Goal: Navigation & Orientation: Find specific page/section

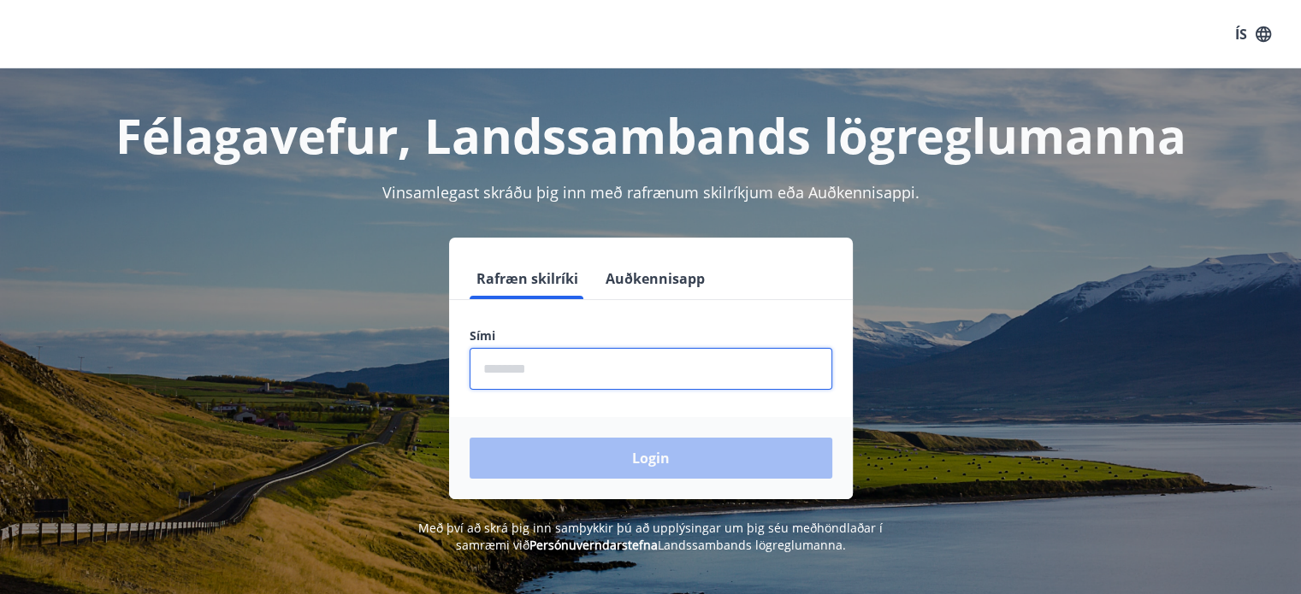
click at [564, 369] on input "phone" at bounding box center [650, 369] width 363 height 42
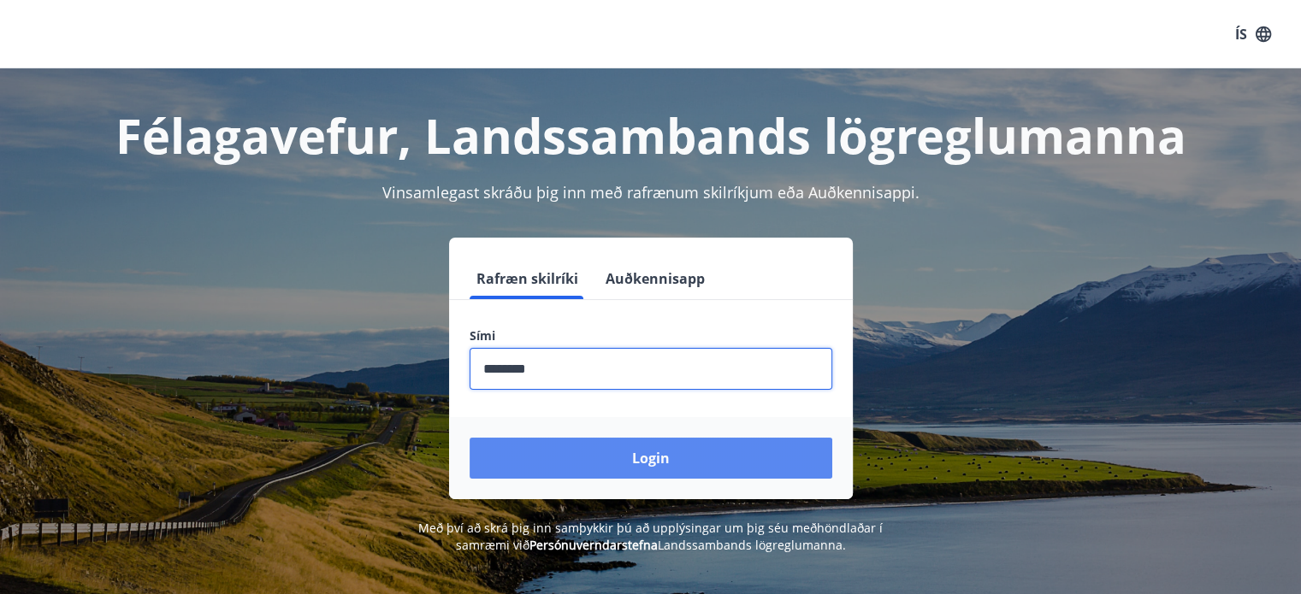
type input "********"
click at [639, 453] on button "Login" at bounding box center [650, 458] width 363 height 41
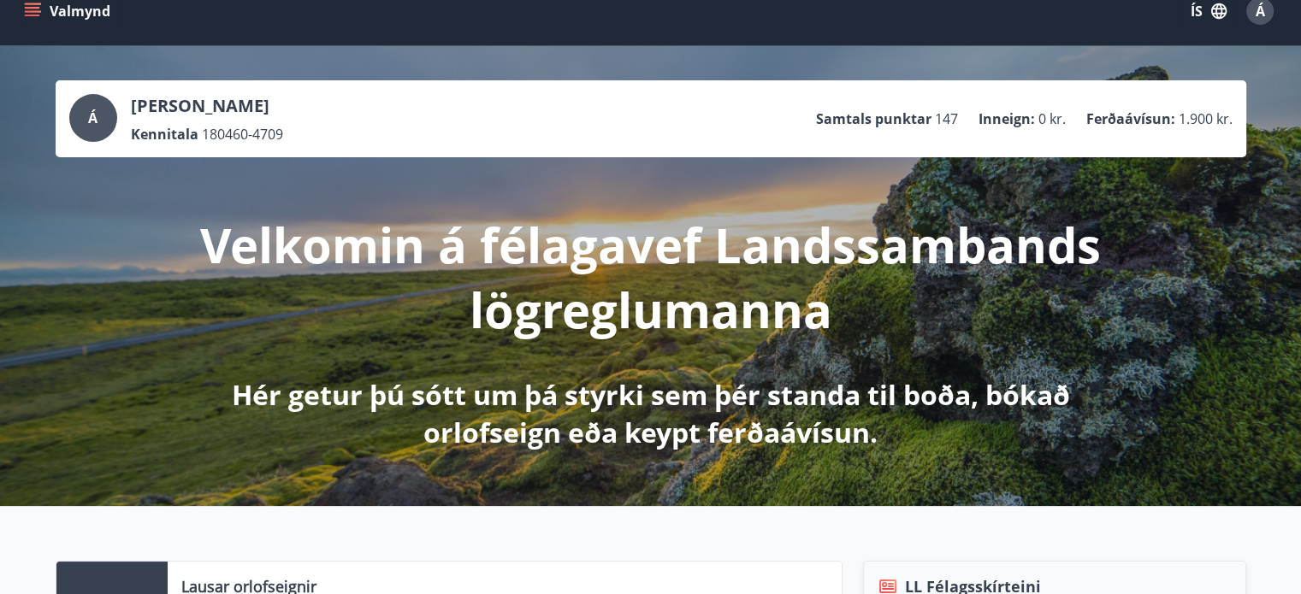
scroll to position [5, 0]
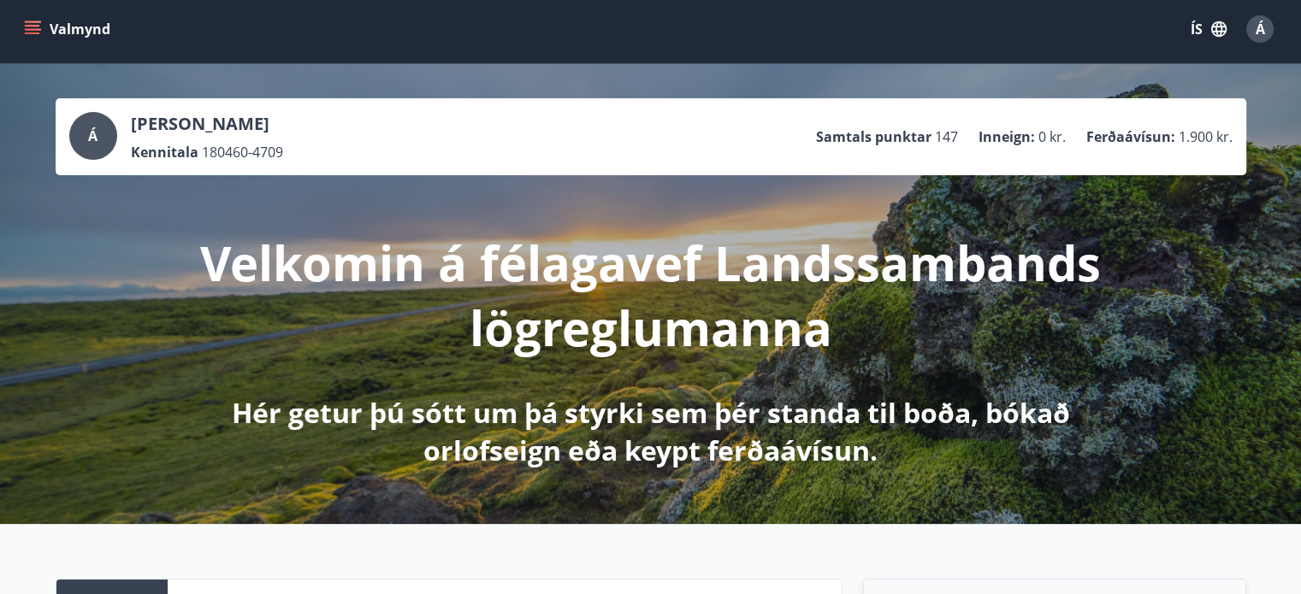
click at [33, 29] on icon "menu" at bounding box center [34, 29] width 19 height 2
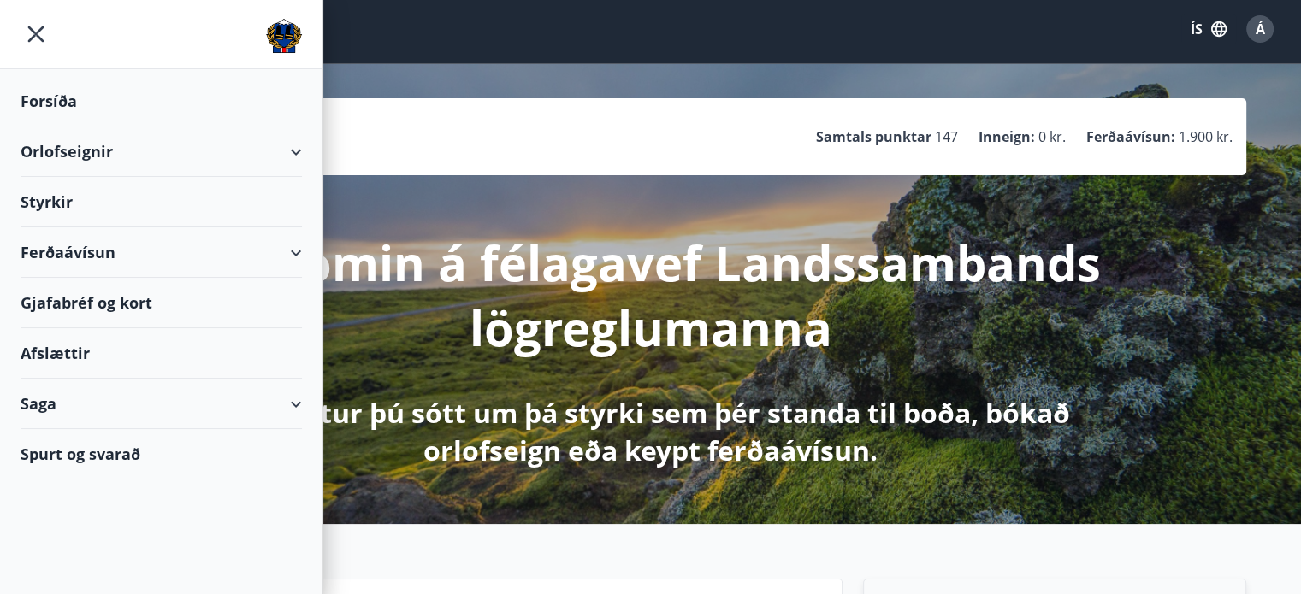
click at [292, 249] on div "Ferðaávísun" at bounding box center [161, 252] width 281 height 50
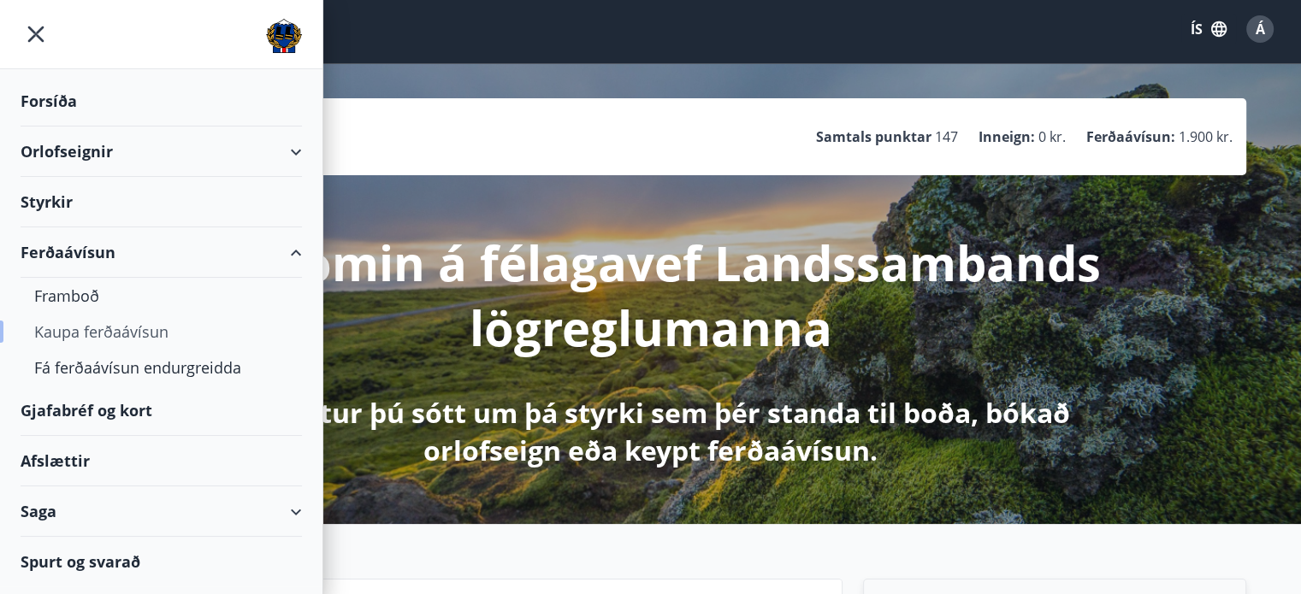
click at [124, 335] on div "Kaupa ferðaávísun" at bounding box center [161, 332] width 254 height 36
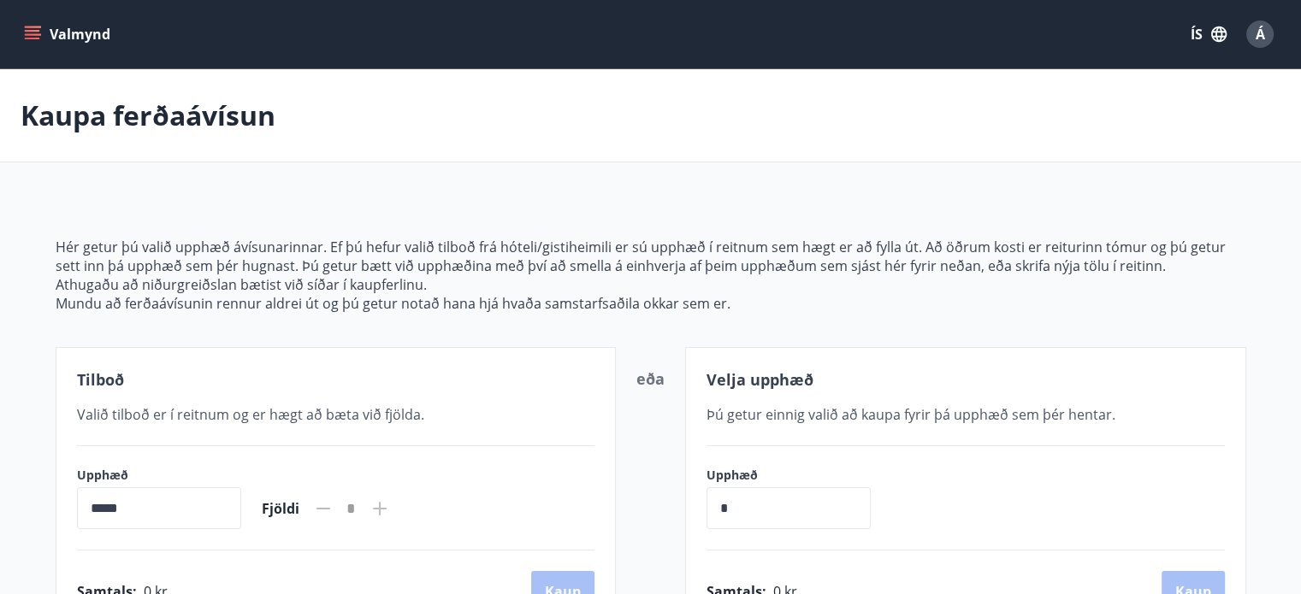
click at [71, 36] on button "Valmynd" at bounding box center [69, 34] width 97 height 31
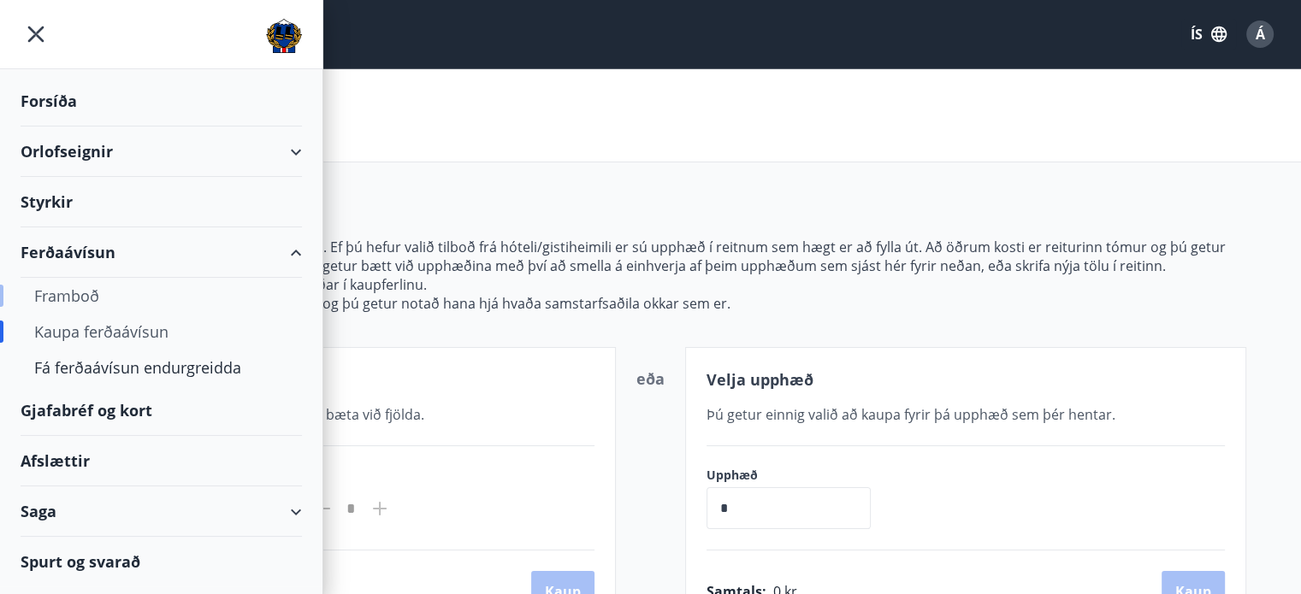
click at [74, 296] on div "Framboð" at bounding box center [161, 296] width 254 height 36
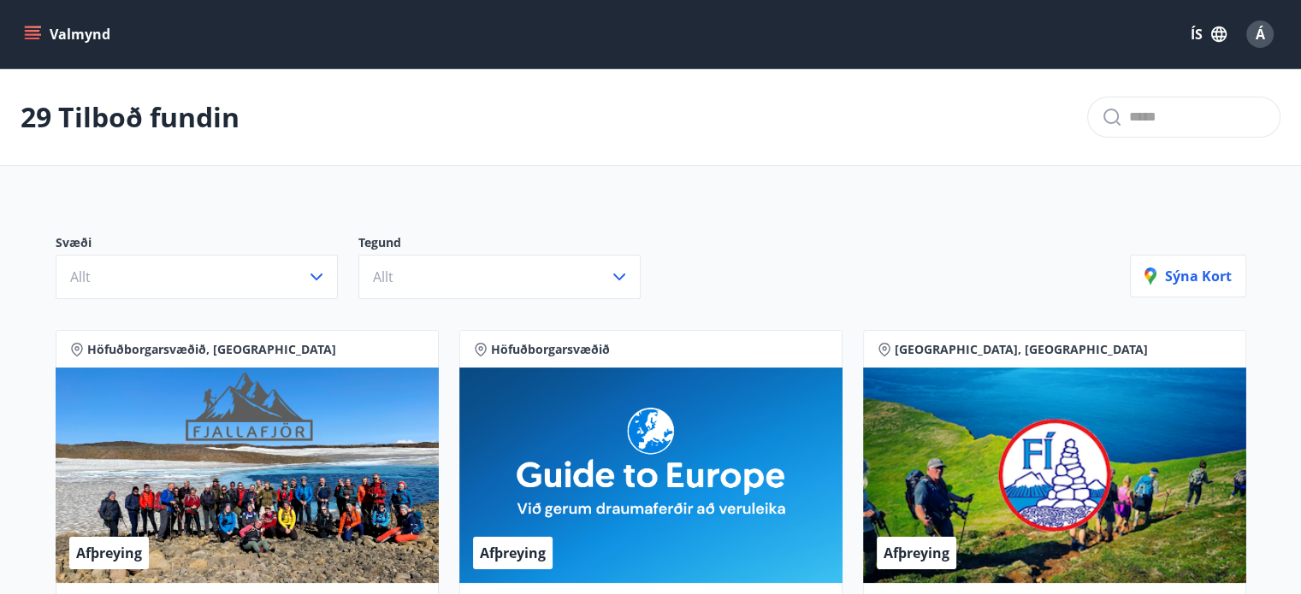
click at [36, 40] on icon "menu" at bounding box center [32, 34] width 17 height 17
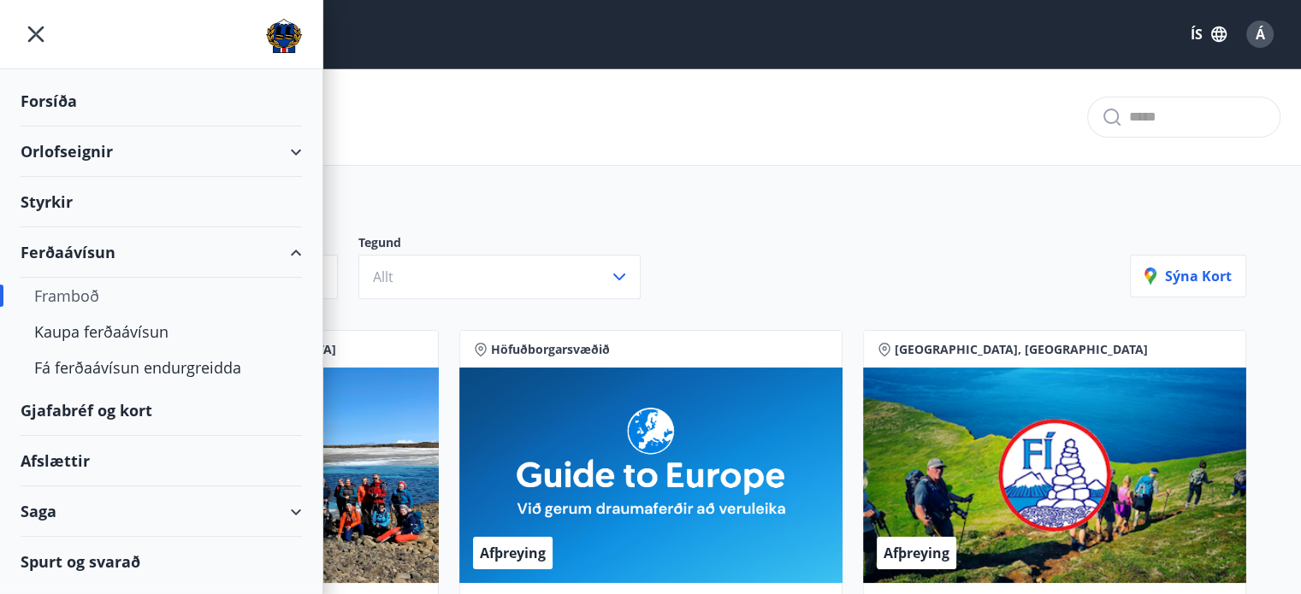
click at [109, 406] on div "Gjafabréf og kort" at bounding box center [161, 411] width 281 height 50
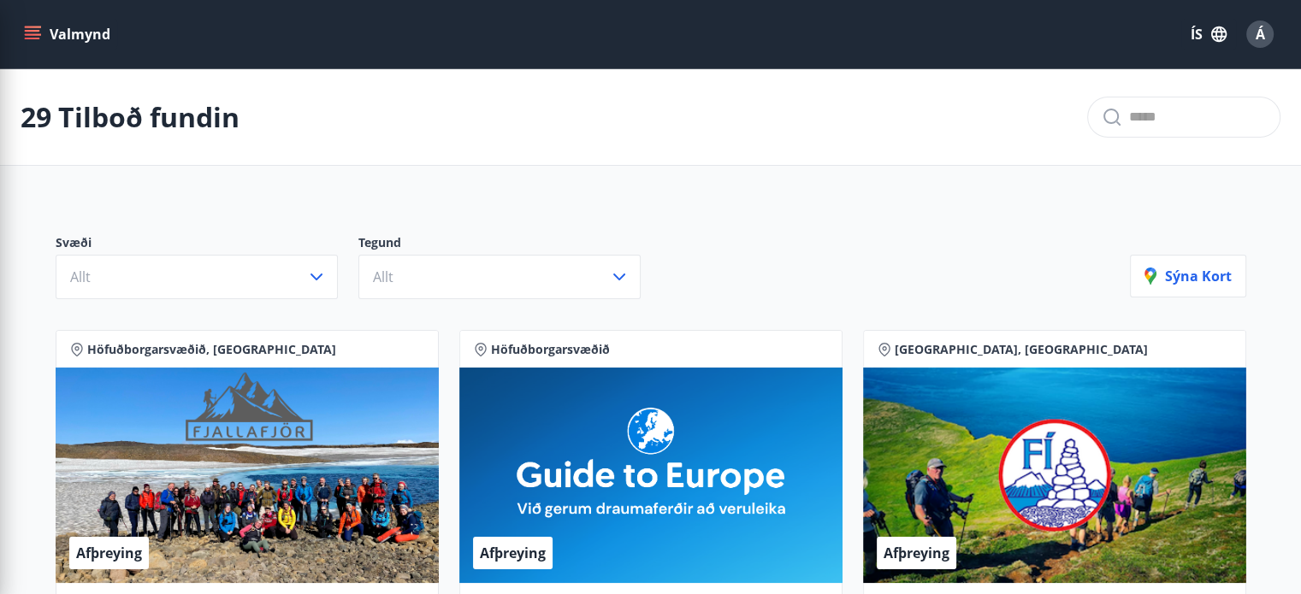
click at [34, 33] on icon "menu" at bounding box center [34, 34] width 19 height 2
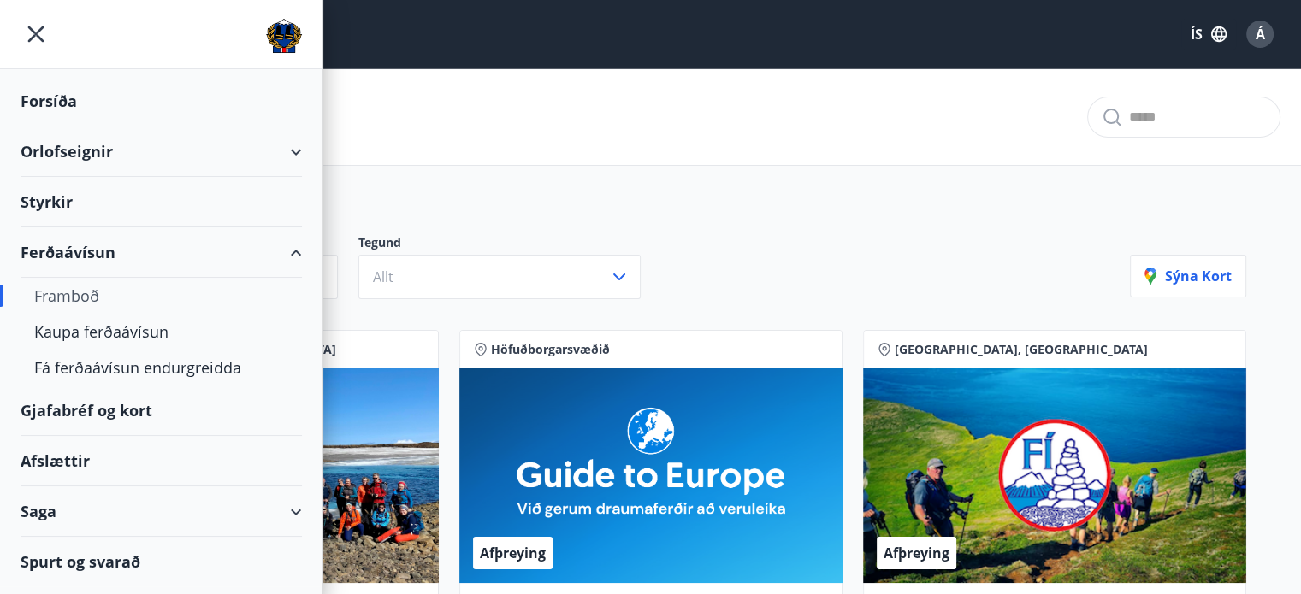
click at [97, 404] on div "Gjafabréf og kort" at bounding box center [161, 411] width 281 height 50
